Goal: Find specific page/section: Find specific page/section

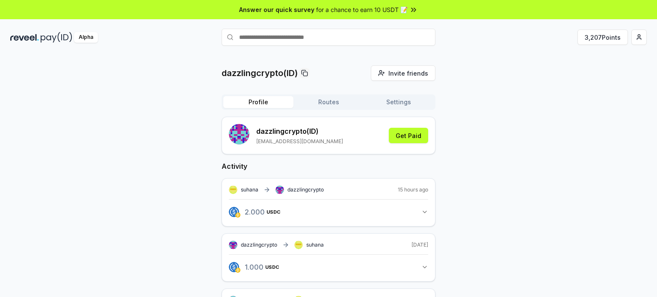
click at [536, 37] on div "3,207 Points" at bounding box center [541, 37] width 211 height 15
